Goal: Obtain resource: Obtain resource

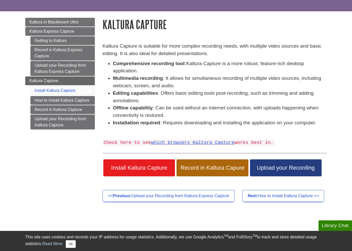
scroll to position [36, 0]
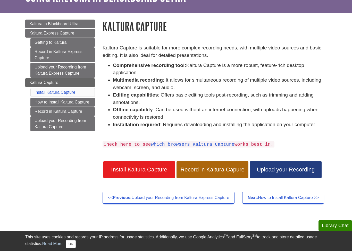
click at [110, 167] on span "Install Kaltura Capture" at bounding box center [139, 170] width 64 height 7
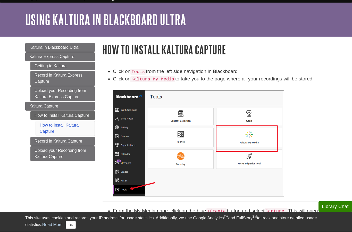
scroll to position [14, 0]
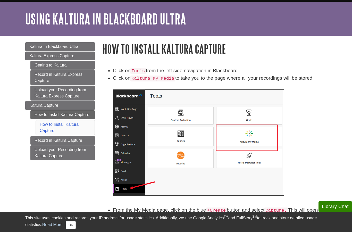
click at [70, 225] on button "OK" at bounding box center [71, 225] width 10 height 8
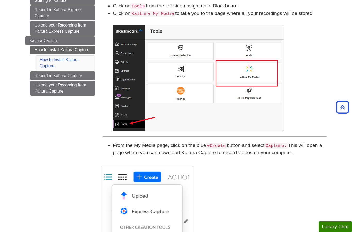
scroll to position [0, 0]
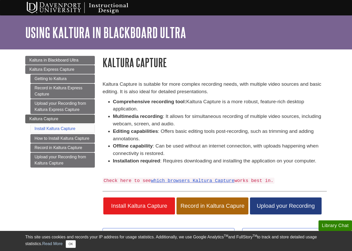
click at [226, 178] on link "which browsers Kaltura Capture" at bounding box center [193, 180] width 84 height 5
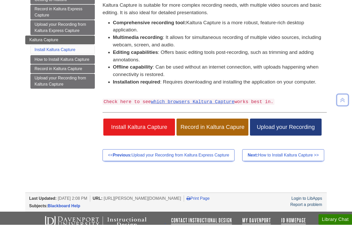
scroll to position [72, 0]
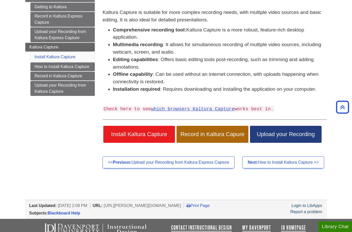
click at [155, 136] on span "Install Kaltura Capture" at bounding box center [139, 134] width 64 height 7
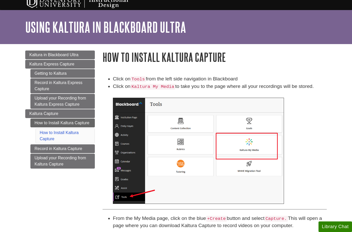
scroll to position [5, 0]
